Goal: Task Accomplishment & Management: Manage account settings

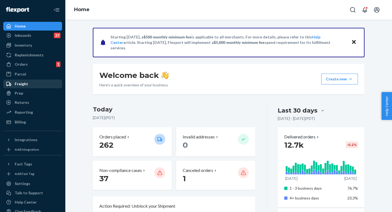
click at [34, 66] on div "Orders 1" at bounding box center [33, 64] width 58 height 8
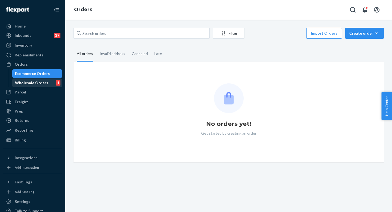
click at [46, 84] on div "Wholesale Orders 1" at bounding box center [37, 83] width 49 height 8
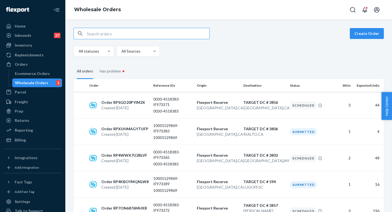
click at [124, 36] on input "text" at bounding box center [148, 33] width 123 height 11
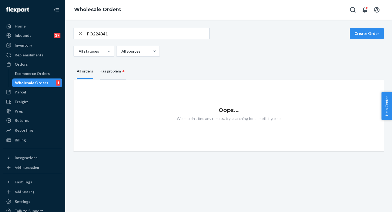
click at [119, 73] on div "Has problem •" at bounding box center [113, 71] width 26 height 17
click at [96, 63] on input "Has problem •" at bounding box center [96, 63] width 0 height 0
click at [83, 75] on div "All orders" at bounding box center [85, 71] width 16 height 15
click at [74, 64] on input "All orders" at bounding box center [74, 64] width 0 height 0
click at [115, 30] on input "PO224841" at bounding box center [148, 33] width 123 height 11
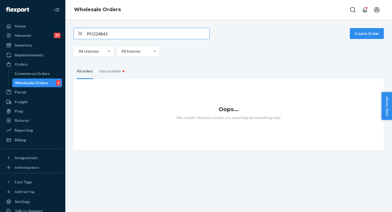
click at [116, 33] on input "PO224841" at bounding box center [148, 33] width 123 height 11
click at [126, 36] on input "PO224841" at bounding box center [148, 33] width 123 height 11
paste input "550"
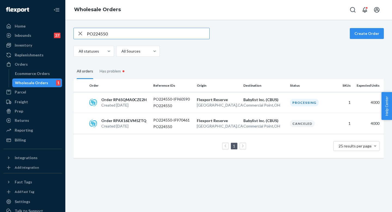
click at [114, 32] on input "PO224550" at bounding box center [148, 33] width 123 height 11
paste input "841"
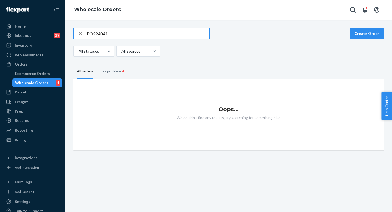
click at [112, 34] on input "PO224841" at bounding box center [148, 33] width 123 height 11
paste input "IF971613"
click at [130, 36] on input "IF971613" at bounding box center [148, 33] width 123 height 11
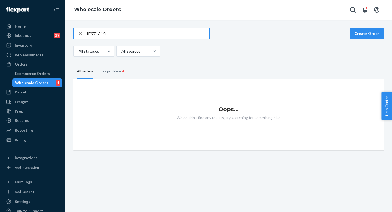
paste input "PO224841"
click at [146, 29] on input "PO224841" at bounding box center [148, 33] width 123 height 11
click at [145, 34] on input "PO224841" at bounding box center [148, 33] width 123 height 11
paste input "2"
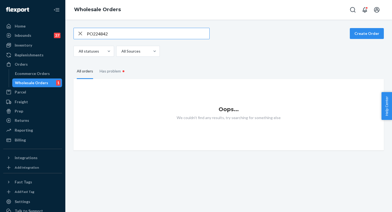
click at [117, 32] on input "PO224842" at bounding box center [148, 33] width 123 height 11
paste input "IF971614"
type input "IF971614"
click at [77, 34] on icon "button" at bounding box center [80, 33] width 7 height 11
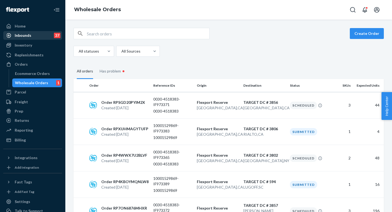
click at [33, 32] on div "Inbounds 37" at bounding box center [33, 36] width 58 height 8
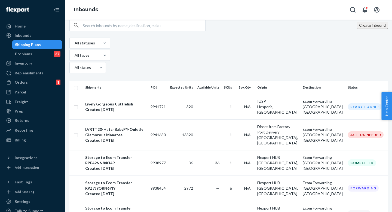
click at [363, 29] on button "Create inbound" at bounding box center [372, 25] width 31 height 7
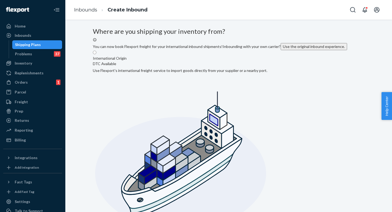
radio input "true"
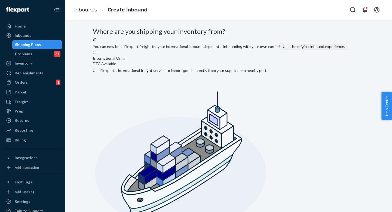
type input "Direct from Factory - Port Delivery"
type input "Unit #627"
type input "[GEOGRAPHIC_DATA]"
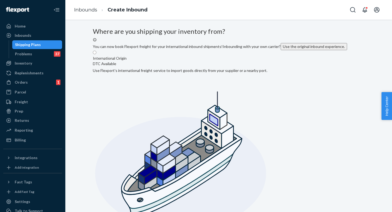
type input "CA"
type input "94306"
type input "3790 El Camino Real"
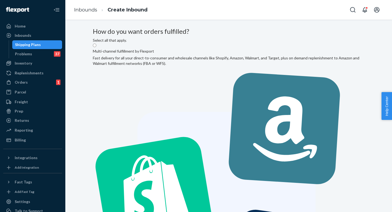
click at [198, 102] on label "Multi-channel fulfillment by Flexport Fast delivery for all your direct-to-cons…" at bounding box center [229, 191] width 272 height 296
click at [96, 47] on input "Multi-channel fulfillment by Flexport Fast delivery for all your direct-to-cons…" at bounding box center [95, 46] width 4 height 4
radio input "true"
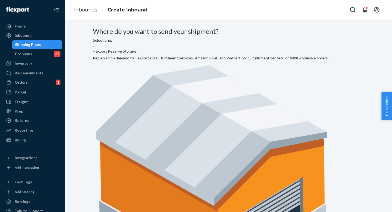
click at [183, 91] on label "Flexport Reserve Storage Replenish on demand to Flexport's DTC fulfillment netw…" at bounding box center [211, 166] width 236 height 246
click at [96, 47] on input "Flexport Reserve Storage Replenish on demand to Flexport's DTC fulfillment netw…" at bounding box center [95, 46] width 4 height 4
radio input "true"
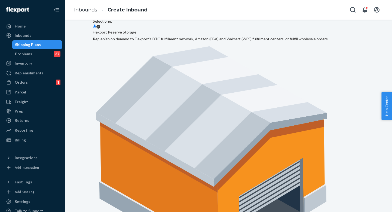
scroll to position [41, 0]
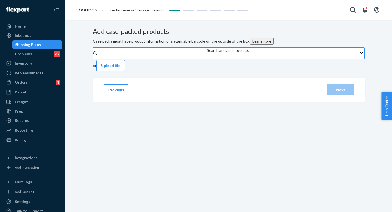
click at [207, 59] on div "Search and add products" at bounding box center [228, 53] width 42 height 11
click at [207, 59] on input "Search and add products" at bounding box center [207, 55] width 1 height 5
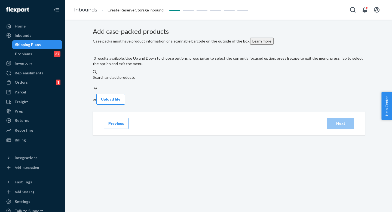
paste input "HB1001PYFBA"
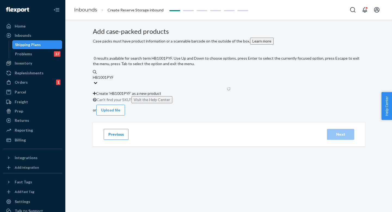
type input "HB1001PY"
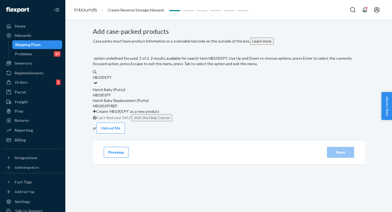
click at [184, 90] on div "Hatch Baby (Putty)" at bounding box center [229, 89] width 272 height 5
click at [112, 80] on input "HB1001PY" at bounding box center [102, 77] width 19 height 5
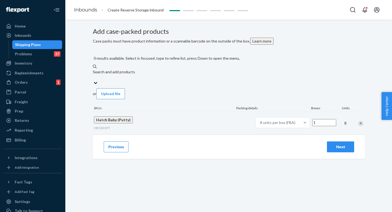
click at [312, 119] on input "1" at bounding box center [324, 122] width 24 height 7
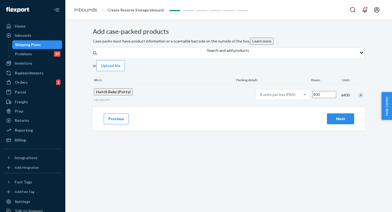
type input "800"
click at [344, 121] on div "Next" at bounding box center [341, 118] width 18 height 5
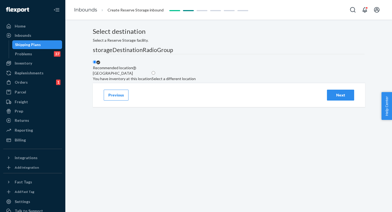
click at [326, 100] on div "Next" at bounding box center [340, 95] width 29 height 11
click at [336, 98] on div "Next" at bounding box center [341, 94] width 18 height 5
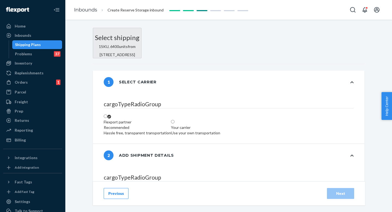
radio input "false"
type input "21"
radio input "false"
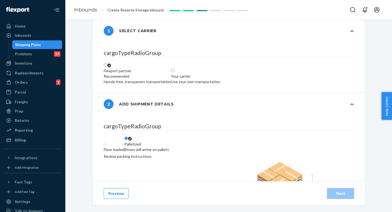
click at [220, 74] on div "Your carrier" at bounding box center [195, 76] width 49 height 5
click at [175, 72] on input "Your carrier Use your own transportation" at bounding box center [173, 71] width 4 height 4
radio input "true"
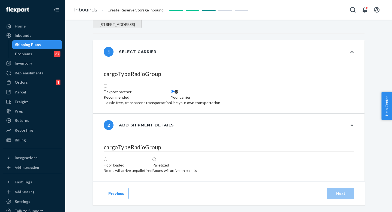
scroll to position [161, 0]
click at [197, 168] on div "Boxes will arrive on pallets" at bounding box center [174, 170] width 45 height 5
click at [156, 157] on input "Palletized Boxes will arrive on pallets" at bounding box center [154, 159] width 4 height 4
radio input "false"
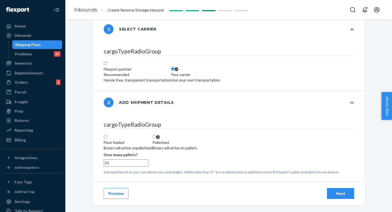
click at [152, 134] on label "Floor loaded Boxes will arrive unpalletized" at bounding box center [128, 142] width 49 height 16
click at [107, 135] on input "Floor loaded Boxes will arrive unpalletized" at bounding box center [106, 137] width 4 height 4
radio input "false"
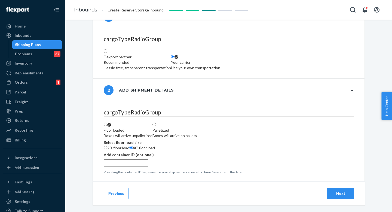
click at [341, 195] on div "Next" at bounding box center [341, 193] width 18 height 5
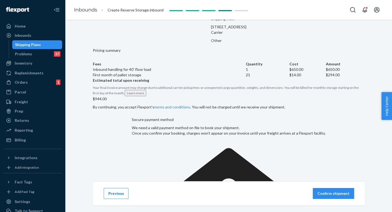
scroll to position [102, 0]
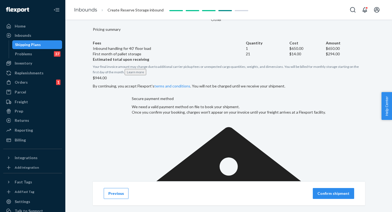
drag, startPoint x: 345, startPoint y: 184, endPoint x: 346, endPoint y: 192, distance: 8.5
click at [345, 184] on div "Previous Confirm shipment" at bounding box center [229, 193] width 272 height 24
click at [346, 192] on p "Confirm shipment" at bounding box center [333, 193] width 32 height 5
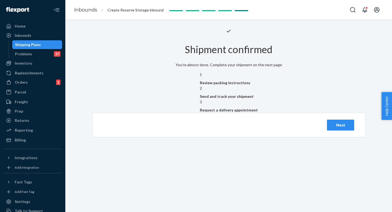
click at [342, 130] on button "Next" at bounding box center [340, 125] width 27 height 11
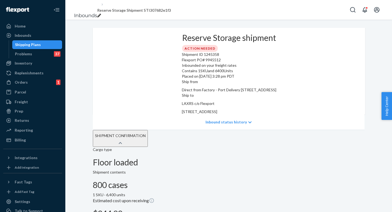
click at [101, 14] on icon "breadcrumbs" at bounding box center [99, 16] width 4 height 4
click at [128, 11] on input "Reserve Storage Shipment STI307682e1f3" at bounding box center [119, 10] width 45 height 7
drag, startPoint x: 128, startPoint y: 11, endPoint x: 113, endPoint y: 10, distance: 15.0
click at [113, 10] on input "Reserve Storage Shipment STI307682e1f3" at bounding box center [119, 10] width 45 height 7
click at [111, 11] on input "Reserve STI307682e1f3" at bounding box center [119, 10] width 45 height 7
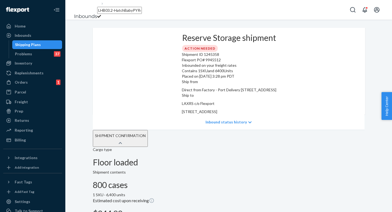
type input "LHB03.2-HatchBabyPY-Reserve STI307682e1f3"
click at [182, 63] on div "Flexport PO# 9945512" at bounding box center [229, 59] width 94 height 5
copy div "9945512"
click at [276, 101] on p "LAXRS c/o Flexport" at bounding box center [229, 103] width 94 height 5
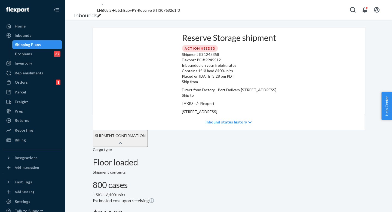
drag, startPoint x: 283, startPoint y: 83, endPoint x: 321, endPoint y: 96, distance: 40.3
click at [276, 96] on div "Ship to LAXRS c/o Flexport [STREET_ADDRESS]" at bounding box center [229, 104] width 94 height 22
copy div "LAXRS c/o Flexport [STREET_ADDRESS]"
click at [182, 57] on div "Shipment ID 1245358" at bounding box center [229, 54] width 94 height 5
click at [37, 36] on div "Inbounds" at bounding box center [33, 36] width 58 height 8
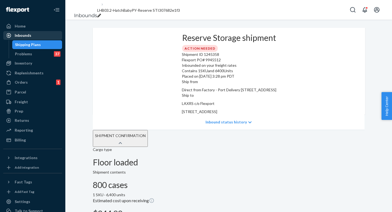
click at [37, 36] on div "Inbounds" at bounding box center [33, 36] width 58 height 8
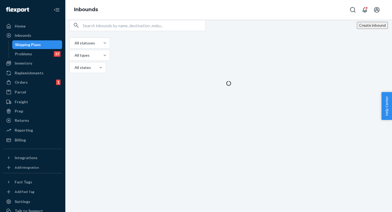
click at [357, 29] on button "Create inbound" at bounding box center [372, 25] width 31 height 7
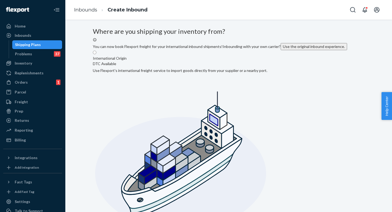
radio input "true"
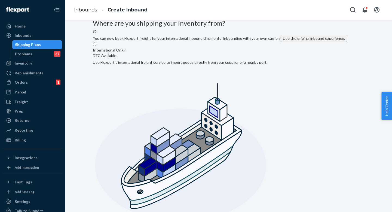
scroll to position [10, 0]
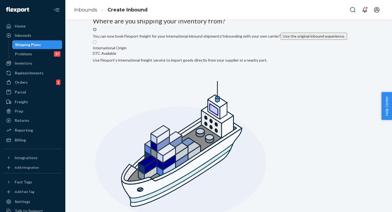
type input "Direct from Factory - Port Delivery"
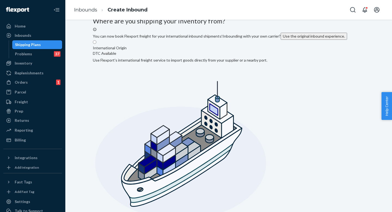
type input "3790 El Camino Real"
type input "Unit #627"
type input "[GEOGRAPHIC_DATA]"
type input "CA"
type input "94306"
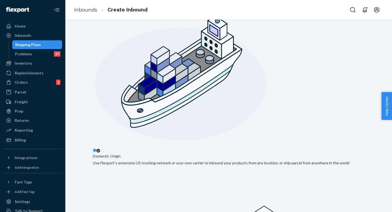
scroll to position [119, 0]
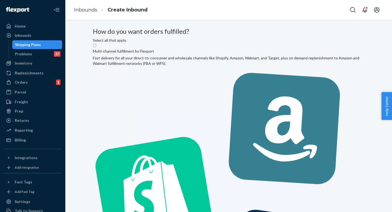
click at [178, 91] on label "Multi-channel fulfillment by Flexport Fast delivery for all your direct-to-cons…" at bounding box center [229, 191] width 272 height 296
click at [96, 47] on input "Multi-channel fulfillment by Flexport Fast delivery for all your direct-to-cons…" at bounding box center [95, 46] width 4 height 4
radio input "true"
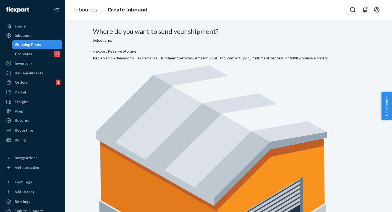
click at [189, 87] on label "Flexport Reserve Storage Replenish on demand to Flexport's DTC fulfillment netw…" at bounding box center [211, 166] width 236 height 246
click at [96, 47] on input "Flexport Reserve Storage Replenish on demand to Flexport's DTC fulfillment netw…" at bounding box center [95, 46] width 4 height 4
radio input "true"
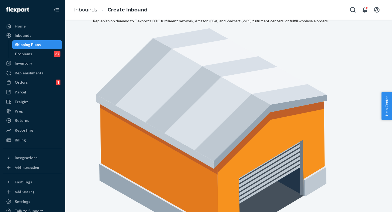
scroll to position [41, 0]
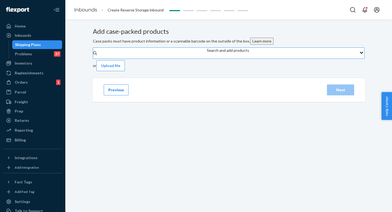
click at [207, 53] on div "Search and add products" at bounding box center [228, 50] width 42 height 5
click at [207, 59] on input "Search and add products" at bounding box center [207, 55] width 1 height 5
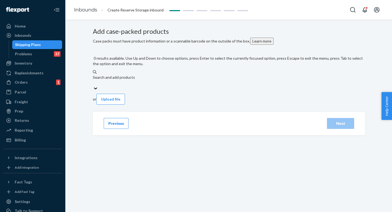
paste input "HB1001PYFBA"
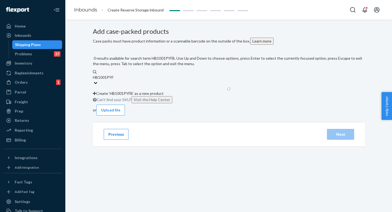
type input "HB1001PY"
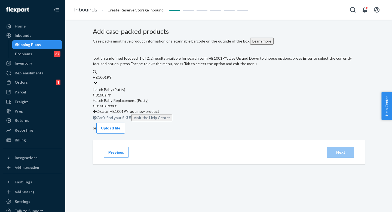
click at [178, 92] on div "Hatch Baby (Putty)" at bounding box center [229, 89] width 272 height 5
click at [112, 80] on input "HB1001PY" at bounding box center [102, 77] width 19 height 5
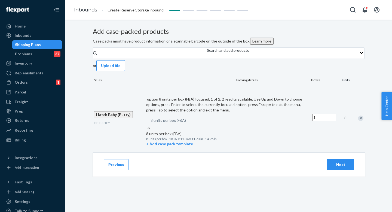
click at [252, 115] on div "8 units per box (FBA)" at bounding box center [228, 120] width 164 height 10
click at [159, 120] on input "option 8 units per box (FBA) focused, 1 of 2. 2 results available. Use Up and D…" at bounding box center [159, 120] width 0 height 0
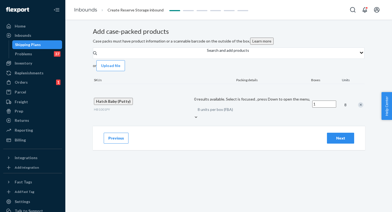
click at [253, 107] on div "8 units per box (FBA)" at bounding box center [251, 110] width 117 height 10
click at [206, 109] on input "0 results available. Select is focused , press Down to open the menu, 8 units p…" at bounding box center [206, 109] width 0 height 0
click at [312, 108] on input "1" at bounding box center [324, 103] width 24 height 7
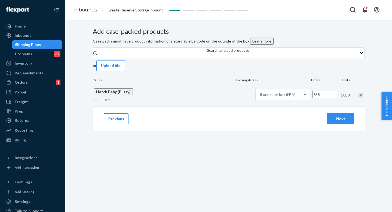
type input "635"
click at [340, 121] on div "Next" at bounding box center [341, 118] width 18 height 5
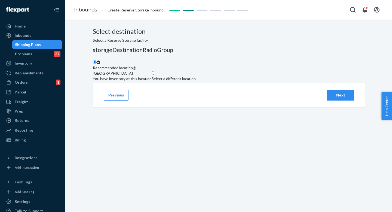
click at [336, 100] on button "Next" at bounding box center [340, 95] width 27 height 11
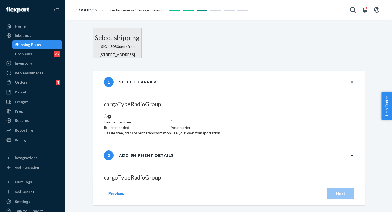
radio input "false"
type input "16"
radio input "false"
drag, startPoint x: 303, startPoint y: 138, endPoint x: 298, endPoint y: 139, distance: 5.5
click at [220, 136] on label "Your carrier Use your own transportation" at bounding box center [195, 127] width 49 height 16
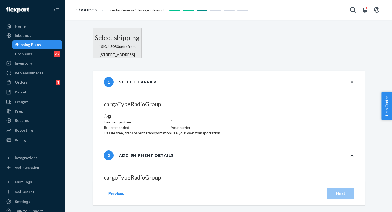
click at [175, 123] on input "Your carrier Use your own transportation" at bounding box center [173, 122] width 4 height 4
radio input "true"
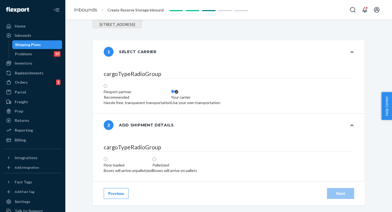
click at [152, 157] on label "Floor loaded Boxes will arrive unpalletized" at bounding box center [128, 165] width 49 height 16
click at [107, 157] on input "Floor loaded Boxes will arrive unpalletized" at bounding box center [106, 159] width 4 height 4
radio input "false"
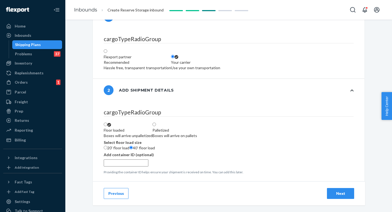
scroll to position [121, 0]
drag, startPoint x: 322, startPoint y: 185, endPoint x: 331, endPoint y: 190, distance: 11.1
click at [322, 185] on div "Previous Next" at bounding box center [229, 193] width 272 height 24
click at [337, 192] on div "Next" at bounding box center [341, 193] width 18 height 5
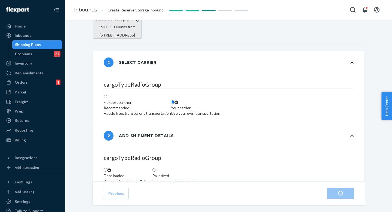
scroll to position [0, 0]
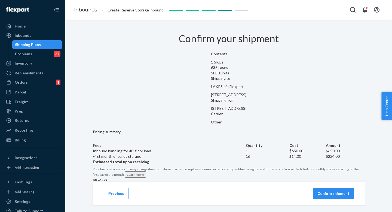
click at [323, 190] on button "Confirm shipment" at bounding box center [333, 193] width 41 height 11
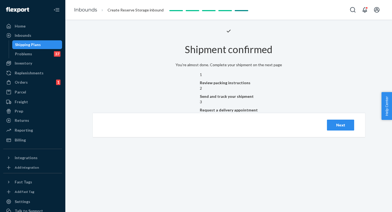
click at [335, 128] on div "Next" at bounding box center [341, 124] width 18 height 5
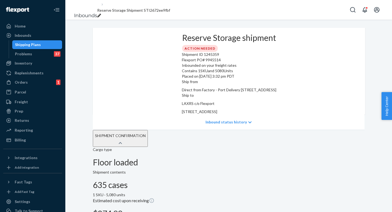
click at [182, 63] on div "Flexport PO# 9945514" at bounding box center [229, 59] width 94 height 5
copy div "9945514"
click at [101, 14] on icon "breadcrumbs" at bounding box center [99, 16] width 4 height 4
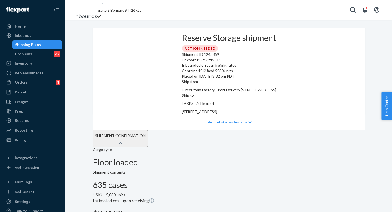
click at [123, 9] on input "Reserve Storage Shipment STI2672ee9fbf" at bounding box center [119, 10] width 45 height 7
drag, startPoint x: 123, startPoint y: 9, endPoint x: 118, endPoint y: 9, distance: 5.2
click at [115, 10] on input "Reserve Storage Shipment STI2672ee9fbf" at bounding box center [119, 10] width 45 height 7
click at [111, 10] on input "Reserve STI2672ee9fbf" at bounding box center [119, 10] width 45 height 7
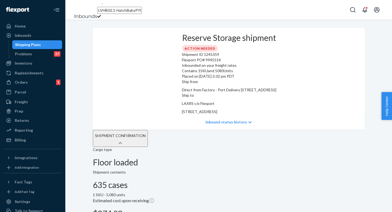
type input "LVHB02.1-HatchBabyPYFBA-Reserve STI2672ee9fbf"
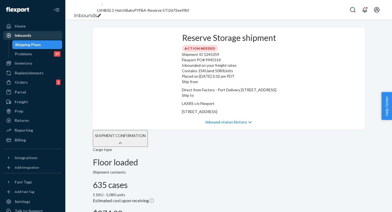
click at [44, 36] on div "Inbounds" at bounding box center [33, 36] width 58 height 8
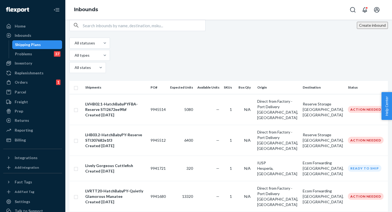
click at [357, 29] on button "Create inbound" at bounding box center [372, 25] width 31 height 7
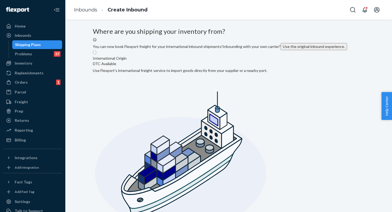
radio input "true"
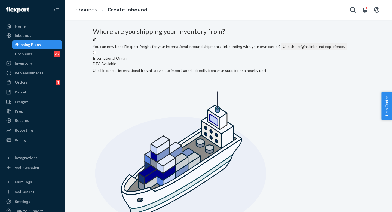
type input "Direct from Factory - Port Delivery"
type input "3790 El Camino Real"
type input "Unit #627"
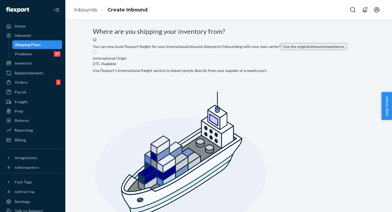
type input "[GEOGRAPHIC_DATA]"
type input "CA"
type input "94306"
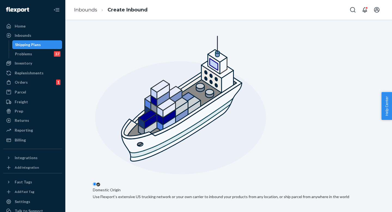
scroll to position [105, 0]
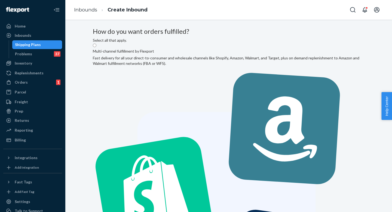
click at [195, 87] on label "Multi-channel fulfillment by Flexport Fast delivery for all your direct-to-cons…" at bounding box center [229, 191] width 272 height 296
click at [96, 47] on input "Multi-channel fulfillment by Flexport Fast delivery for all your direct-to-cons…" at bounding box center [95, 46] width 4 height 4
radio input "true"
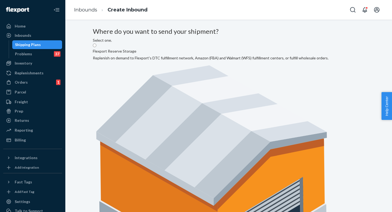
click at [194, 81] on label "Flexport Reserve Storage Replenish on demand to Flexport's DTC fulfillment netw…" at bounding box center [211, 166] width 236 height 246
click at [96, 47] on input "Flexport Reserve Storage Replenish on demand to Flexport's DTC fulfillment netw…" at bounding box center [95, 46] width 4 height 4
radio input "true"
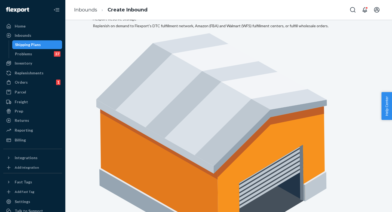
scroll to position [41, 0]
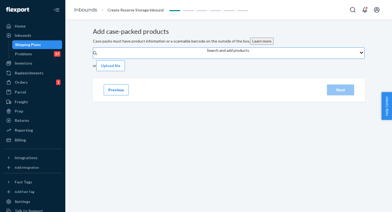
click at [207, 59] on div "Search and add products" at bounding box center [228, 53] width 42 height 11
click at [207, 59] on input "Search and add products" at bounding box center [207, 55] width 1 height 5
paste input "HB1001PY"
type input "HB1001PY"
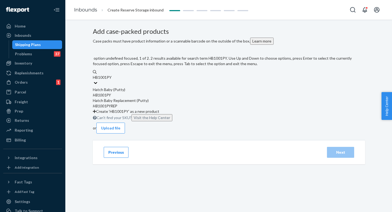
click at [183, 91] on div "Hatch Baby (Putty)" at bounding box center [229, 89] width 272 height 5
click at [112, 80] on input "HB1001PY" at bounding box center [102, 77] width 19 height 5
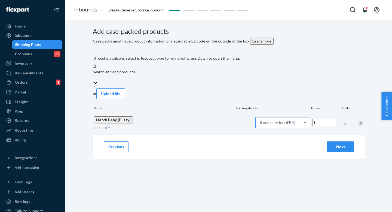
click at [256, 118] on div "8 units per box (FBA)" at bounding box center [278, 123] width 44 height 10
click at [268, 123] on input "8 units per box (FBA)" at bounding box center [268, 123] width 0 height 0
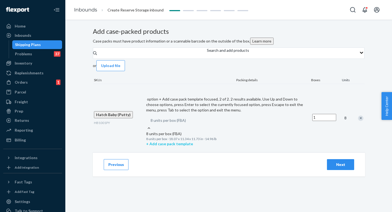
click at [247, 141] on p "+ Add case pack template" at bounding box center [228, 143] width 164 height 5
click at [159, 120] on input "option + Add case pack template focused, 2 of 2. 2 results available. Use Up an…" at bounding box center [159, 120] width 0 height 0
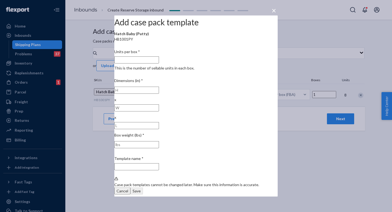
click at [159, 63] on input "Units per box * This is the number of sellable units in each box." at bounding box center [136, 59] width 45 height 7
type input "8"
type input "8 units per box"
type input "8"
click at [159, 163] on input "8 units per box" at bounding box center [136, 166] width 45 height 7
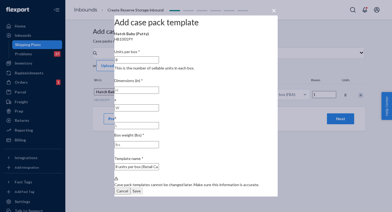
type input "8 units per box (Retail Case Pack)"
click at [152, 94] on input "number" at bounding box center [136, 90] width 45 height 7
type input "12.2"
click at [159, 107] on input "number" at bounding box center [136, 107] width 45 height 7
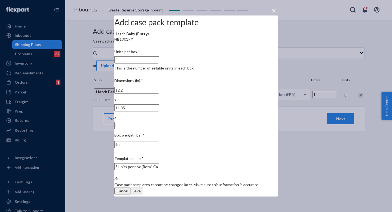
type input "11.85"
click at [159, 122] on input "number" at bounding box center [136, 125] width 45 height 7
type input "18.74"
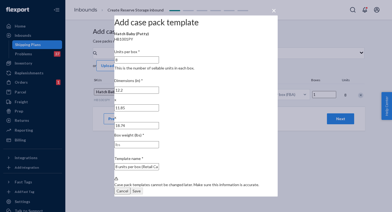
scroll to position [0, 0]
click at [159, 141] on input "number" at bounding box center [136, 144] width 45 height 7
type input "16.4"
click at [215, 114] on div "Units per box * 8 This is the number of sellable units in each box. Dimensions …" at bounding box center [195, 122] width 163 height 150
click at [159, 163] on input "8 units per box (Retail Case Pack)" at bounding box center [136, 166] width 45 height 7
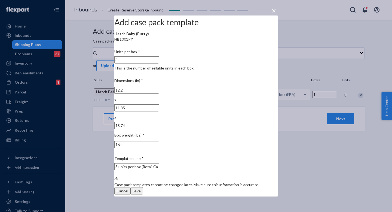
click at [159, 163] on input "8 units per box (Retail Case Pack)" at bounding box center [136, 166] width 45 height 7
click at [130, 187] on button "Cancel" at bounding box center [122, 190] width 16 height 7
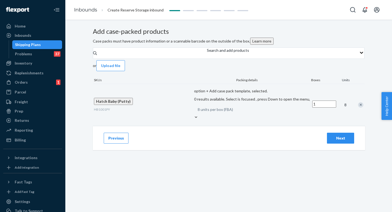
click at [229, 112] on div "8 units per box (FBA)" at bounding box center [251, 110] width 117 height 10
click at [206, 109] on input "option + Add case pack template, selected. 0 results available. Select is focus…" at bounding box center [206, 109] width 0 height 0
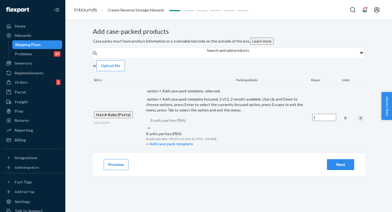
click at [238, 146] on div "+ Add case pack template" at bounding box center [228, 143] width 164 height 5
click at [159, 120] on input "option + Add case pack template, selected. option + Add case pack template focu…" at bounding box center [159, 120] width 0 height 0
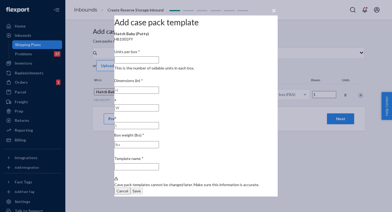
click at [159, 63] on input "Units per box * This is the number of sellable units in each box." at bounding box center [136, 59] width 45 height 7
type input "8"
type input "8 units per box"
type input "8"
click at [159, 163] on input "8 units per box" at bounding box center [136, 166] width 45 height 7
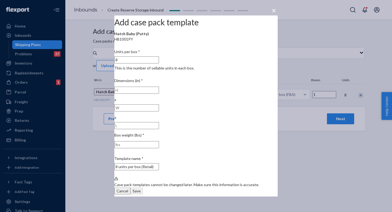
type input "8 units per box (Retail)"
click at [148, 94] on input "number" at bounding box center [136, 90] width 45 height 7
click at [159, 122] on input "number" at bounding box center [136, 125] width 45 height 7
type input "12.2"
click at [159, 104] on input "number" at bounding box center [136, 107] width 45 height 7
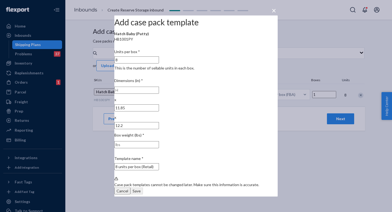
scroll to position [0, 1]
type input "11.85"
click at [150, 94] on input "number" at bounding box center [136, 90] width 45 height 7
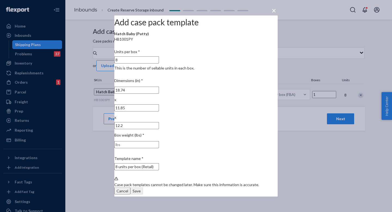
type input "18.74"
drag, startPoint x: 176, startPoint y: 106, endPoint x: 181, endPoint y: 106, distance: 4.6
click at [159, 106] on input "11.85" at bounding box center [136, 107] width 45 height 7
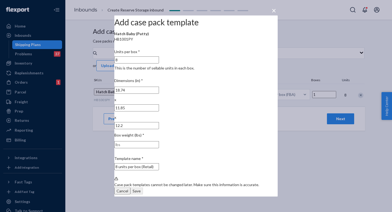
drag, startPoint x: 200, startPoint y: 105, endPoint x: 208, endPoint y: 105, distance: 7.4
click at [159, 122] on input "12.2" at bounding box center [136, 125] width 45 height 7
click at [159, 141] on input "number" at bounding box center [136, 144] width 45 height 7
type input "16.40"
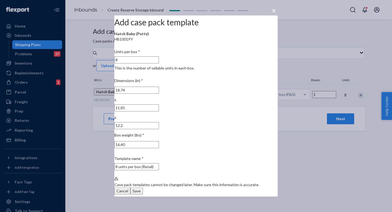
drag, startPoint x: 203, startPoint y: 105, endPoint x: 209, endPoint y: 105, distance: 6.0
click at [159, 122] on input "12.2" at bounding box center [136, 125] width 45 height 7
click at [210, 114] on div "Units per box * 8 This is the number of sellable units in each box. Dimensions …" at bounding box center [195, 122] width 163 height 150
drag, startPoint x: 215, startPoint y: 179, endPoint x: 206, endPoint y: 141, distance: 39.1
click at [206, 176] on div "Case pack templates cannot be changed later. Make sure this information is accu…" at bounding box center [195, 185] width 163 height 18
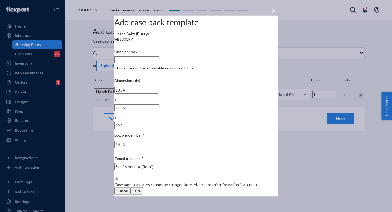
drag, startPoint x: 201, startPoint y: 105, endPoint x: 208, endPoint y: 105, distance: 7.4
click at [159, 122] on input "12.2" at bounding box center [136, 125] width 45 height 7
drag, startPoint x: 204, startPoint y: 106, endPoint x: 213, endPoint y: 106, distance: 9.3
click at [159, 122] on input "12.2" at bounding box center [136, 125] width 45 height 7
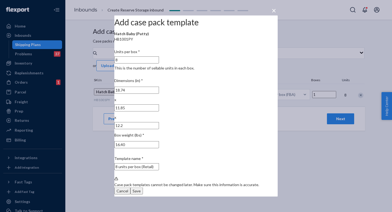
click at [159, 122] on input "12.2" at bounding box center [136, 125] width 45 height 7
drag, startPoint x: 174, startPoint y: 105, endPoint x: 180, endPoint y: 105, distance: 5.7
click at [159, 105] on input "11.85" at bounding box center [136, 107] width 45 height 7
drag, startPoint x: 150, startPoint y: 105, endPoint x: 157, endPoint y: 105, distance: 7.1
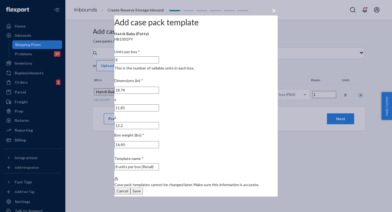
click at [157, 94] on input "18.74" at bounding box center [136, 90] width 45 height 7
click at [141, 188] on div "Save" at bounding box center [137, 190] width 8 height 5
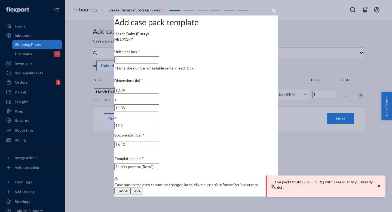
click at [141, 188] on div "Save" at bounding box center [137, 190] width 8 height 5
click at [130, 187] on button "Cancel" at bounding box center [122, 190] width 16 height 7
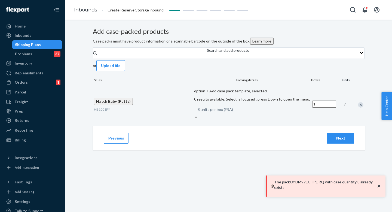
click at [233, 107] on div "8 units per box (FBA)" at bounding box center [215, 109] width 35 height 5
click at [206, 109] on input "option + Add case pack template, selected. 0 results available. Select is focus…" at bounding box center [206, 109] width 0 height 0
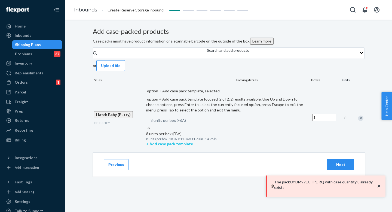
click at [244, 143] on p "+ Add case pack template" at bounding box center [228, 143] width 164 height 5
click at [159, 120] on input "option + Add case pack template, selected. option + Add case pack template focu…" at bounding box center [159, 120] width 0 height 0
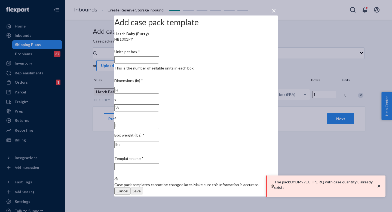
click at [159, 63] on input "Units per box * This is the number of sellable units in each box." at bounding box center [136, 59] width 45 height 7
type input "8"
type input "8 units per box"
type input "8"
click at [159, 163] on input "8 units per box" at bounding box center [136, 166] width 45 height 7
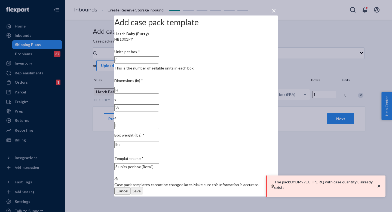
type input "8 units per box (Retail)"
click at [159, 122] on input "number" at bounding box center [136, 125] width 45 height 7
type input "12.205"
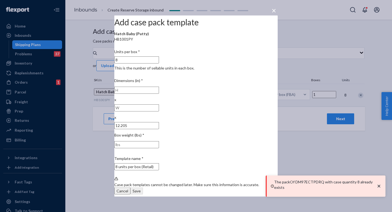
click at [159, 105] on input "number" at bounding box center [136, 107] width 45 height 7
type input "11.85"
click at [150, 94] on input "number" at bounding box center [136, 90] width 45 height 7
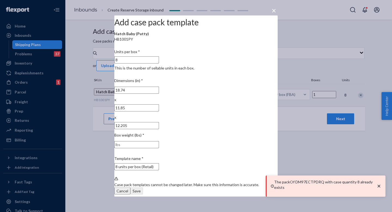
scroll to position [0, 1]
type input "18.74"
click at [159, 141] on input "number" at bounding box center [136, 144] width 45 height 7
type input "16.402"
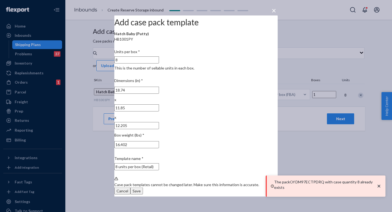
click at [220, 45] on div "Add case pack template Hatch Baby (Putty) HB1001PY Units per box * 8 This is th…" at bounding box center [195, 106] width 163 height 181
drag, startPoint x: 222, startPoint y: 174, endPoint x: 192, endPoint y: 110, distance: 70.4
click at [192, 110] on div "Units per box * 8 This is the number of sellable units in each box. Dimensions …" at bounding box center [195, 122] width 163 height 150
drag, startPoint x: 203, startPoint y: 102, endPoint x: 208, endPoint y: 103, distance: 4.9
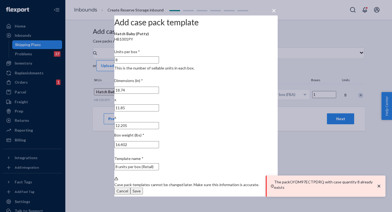
click at [159, 122] on input "12.205" at bounding box center [136, 125] width 45 height 7
drag, startPoint x: 176, startPoint y: 106, endPoint x: 182, endPoint y: 106, distance: 6.5
click at [159, 106] on input "11.85" at bounding box center [136, 107] width 45 height 7
drag, startPoint x: 149, startPoint y: 105, endPoint x: 159, endPoint y: 105, distance: 10.1
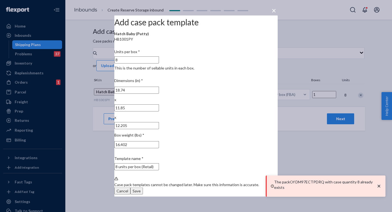
click at [159, 94] on input "18.74" at bounding box center [136, 90] width 45 height 7
click at [228, 156] on div "Template name *" at bounding box center [195, 158] width 163 height 5
click at [159, 163] on input "8 units per box (Retail)" at bounding box center [136, 166] width 45 height 7
click at [141, 188] on div "Save" at bounding box center [137, 190] width 8 height 5
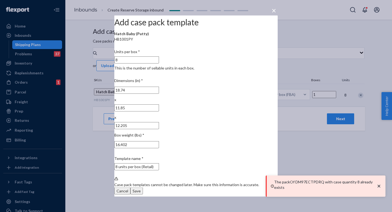
click at [159, 122] on input "12.205" at bounding box center [136, 125] width 45 height 7
type input "12.20"
click at [143, 187] on button "Save" at bounding box center [136, 190] width 13 height 7
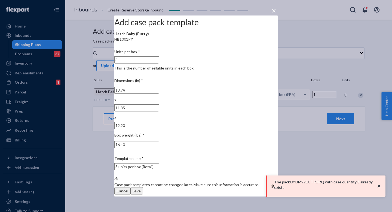
type input "16.40"
click at [141, 188] on div "Save" at bounding box center [137, 190] width 8 height 5
click at [378, 186] on icon "close toast" at bounding box center [379, 185] width 3 height 3
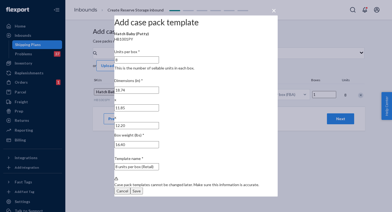
click at [141, 188] on div "Save" at bounding box center [137, 190] width 8 height 5
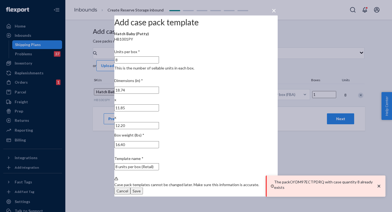
click at [272, 12] on span "×" at bounding box center [274, 10] width 4 height 9
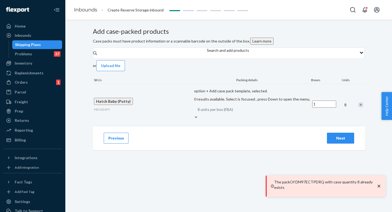
scroll to position [5, 0]
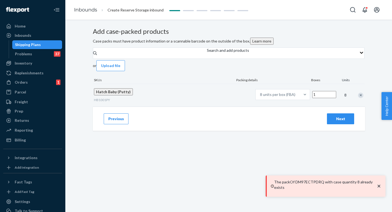
click at [124, 124] on button "Previous" at bounding box center [116, 118] width 25 height 11
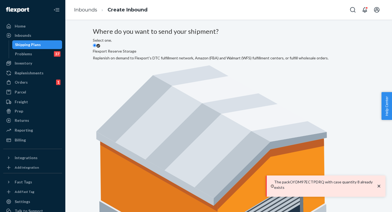
scroll to position [41, 0]
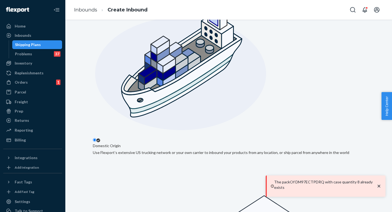
scroll to position [119, 0]
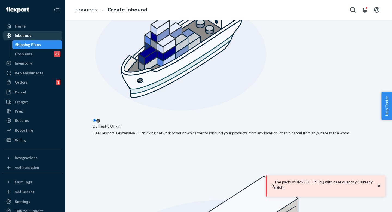
click at [38, 33] on div "Inbounds" at bounding box center [33, 36] width 58 height 8
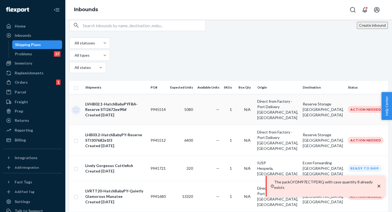
click at [78, 106] on input "checkbox" at bounding box center [76, 109] width 4 height 6
click at [330, 28] on div "Delete" at bounding box center [339, 25] width 18 height 5
checkbox input "false"
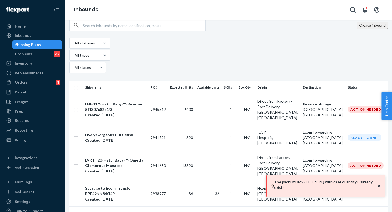
click at [237, 44] on div "Create inbound All statuses All types All states" at bounding box center [228, 47] width 319 height 55
click at [39, 65] on div "Inventory" at bounding box center [33, 63] width 58 height 8
click at [193, 31] on input "text" at bounding box center [144, 25] width 123 height 11
paste input "HB1001PY"
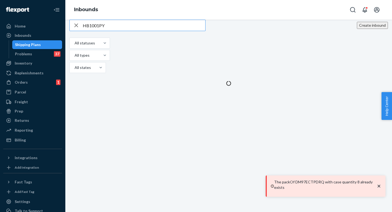
type input "HB1001PY"
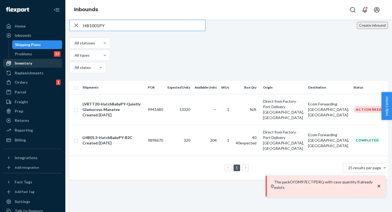
click at [34, 63] on div "Inventory" at bounding box center [33, 63] width 58 height 8
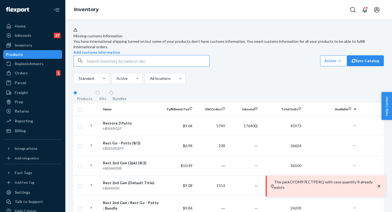
click at [105, 66] on input "text" at bounding box center [148, 60] width 123 height 11
type input "HB1001PY"
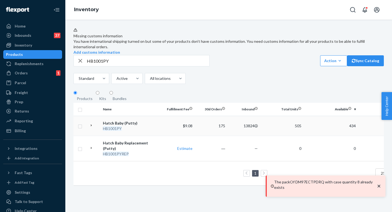
click at [132, 126] on div "Hatch Baby (Putty)" at bounding box center [131, 122] width 57 height 5
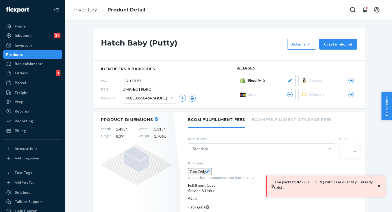
click at [380, 188] on icon "close toast" at bounding box center [378, 185] width 5 height 5
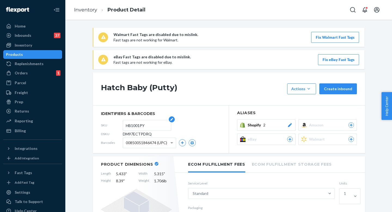
click at [138, 124] on input "HB1001PY" at bounding box center [147, 125] width 42 height 10
click at [142, 135] on span "DM97ECTPDRQ" at bounding box center [137, 133] width 29 height 5
copy span "DM97ECTPDRQ"
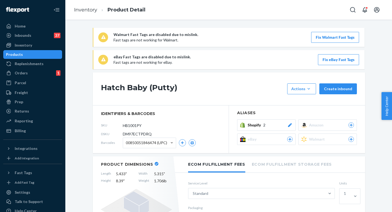
click at [144, 145] on span "00850051846474 (UPC)" at bounding box center [146, 142] width 41 height 9
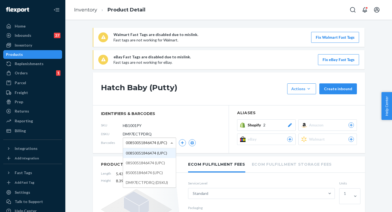
click at [144, 145] on span "00850051846474 (UPC)" at bounding box center [146, 142] width 41 height 9
drag, startPoint x: 125, startPoint y: 143, endPoint x: 161, endPoint y: 143, distance: 36.5
click at [161, 143] on span "00850051846474 (UPC)" at bounding box center [146, 142] width 41 height 9
drag, startPoint x: 161, startPoint y: 143, endPoint x: 122, endPoint y: 142, distance: 39.2
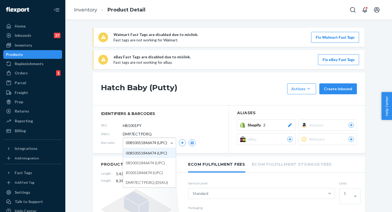
click at [123, 142] on div "00850051846474 (UPC)" at bounding box center [149, 143] width 53 height 10
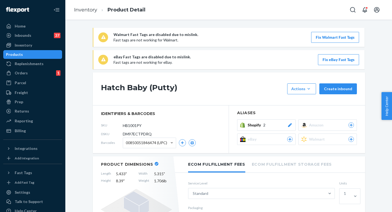
click at [165, 101] on div "Hatch Baby (Putty) Actions Add components Hide Request removal Create inbound" at bounding box center [229, 88] width 272 height 33
